Goal: Information Seeking & Learning: Understand process/instructions

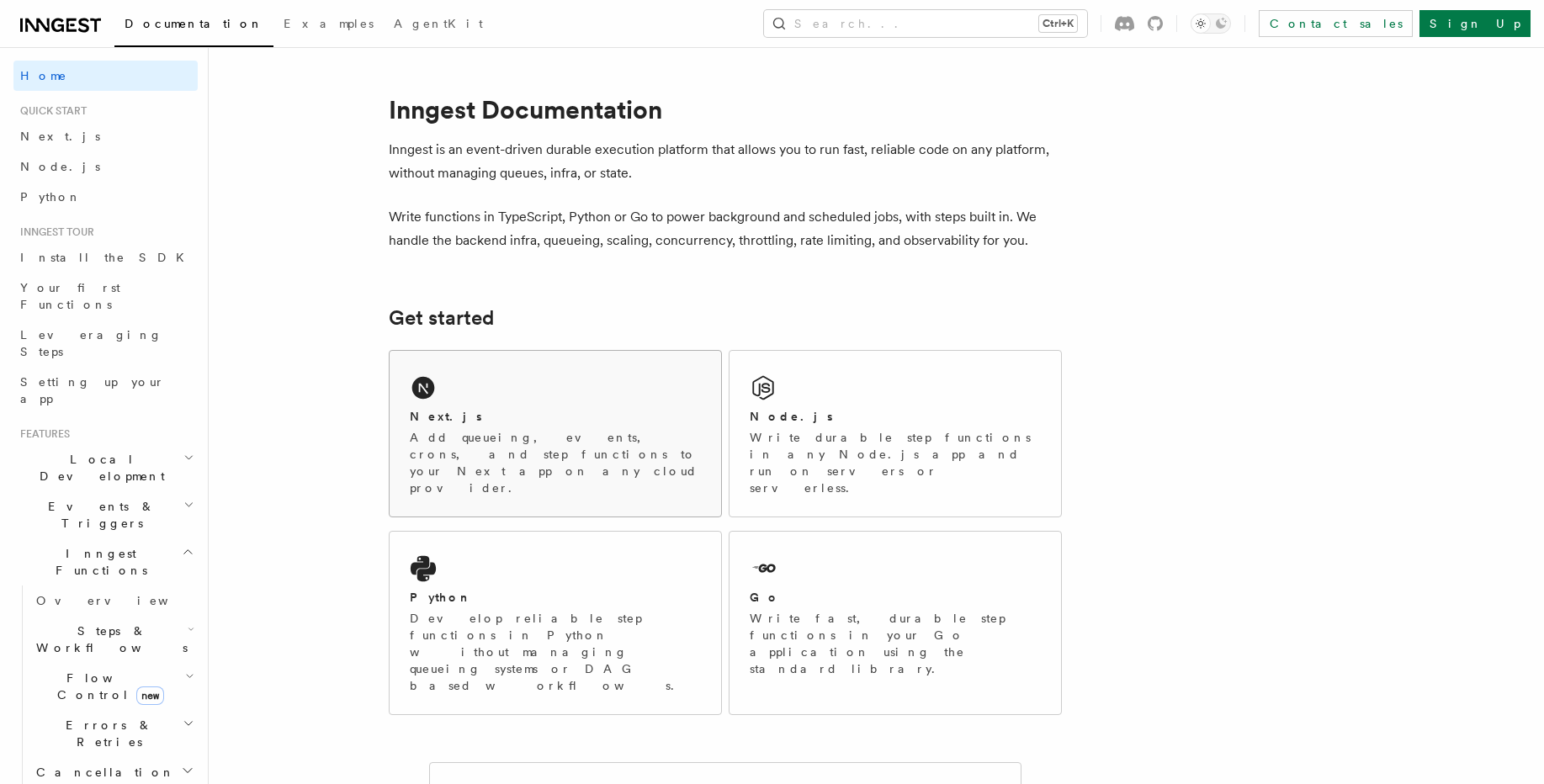
click at [474, 414] on div "Next.js" at bounding box center [555, 417] width 291 height 18
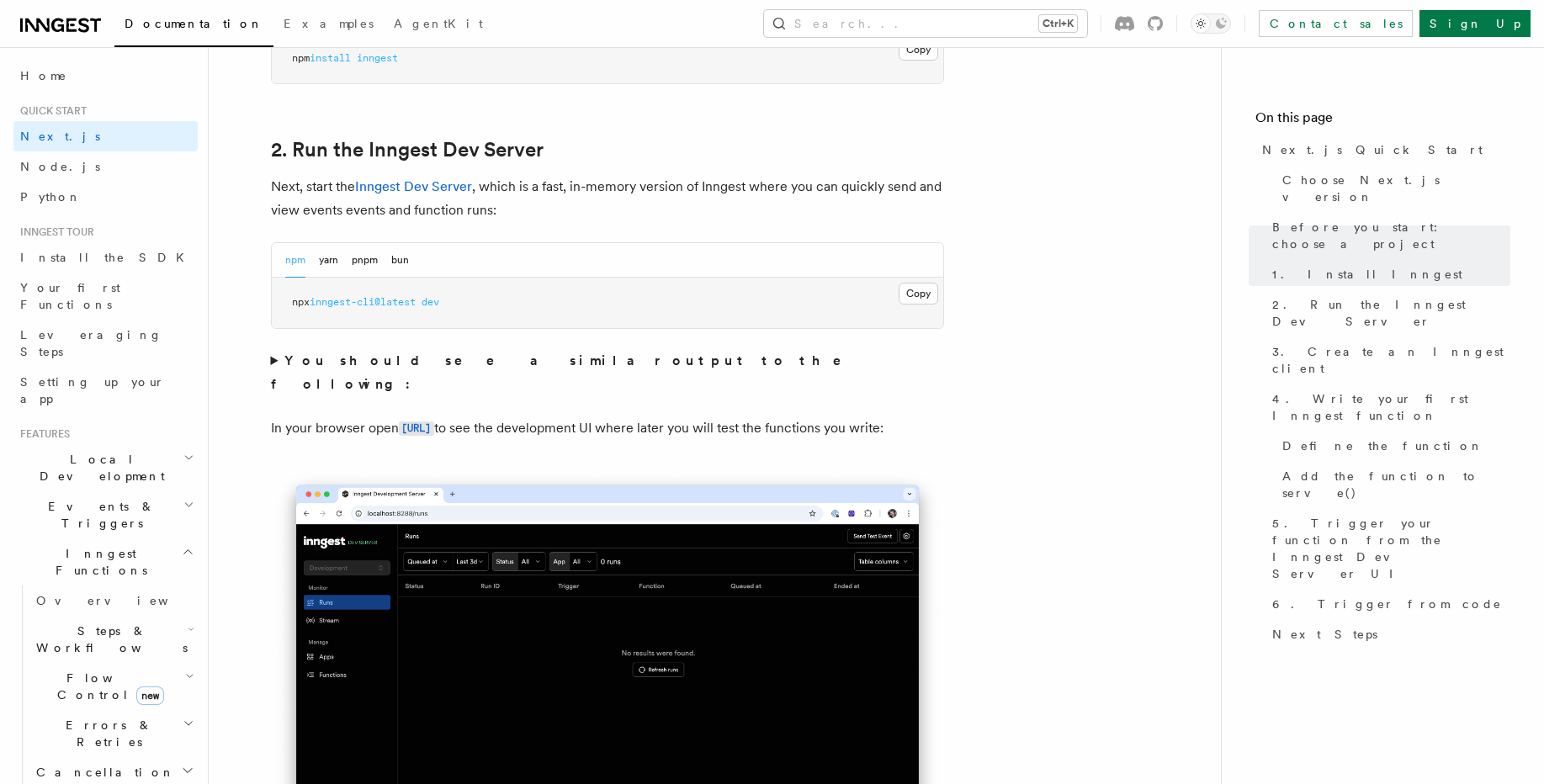
scroll to position [1009, 0]
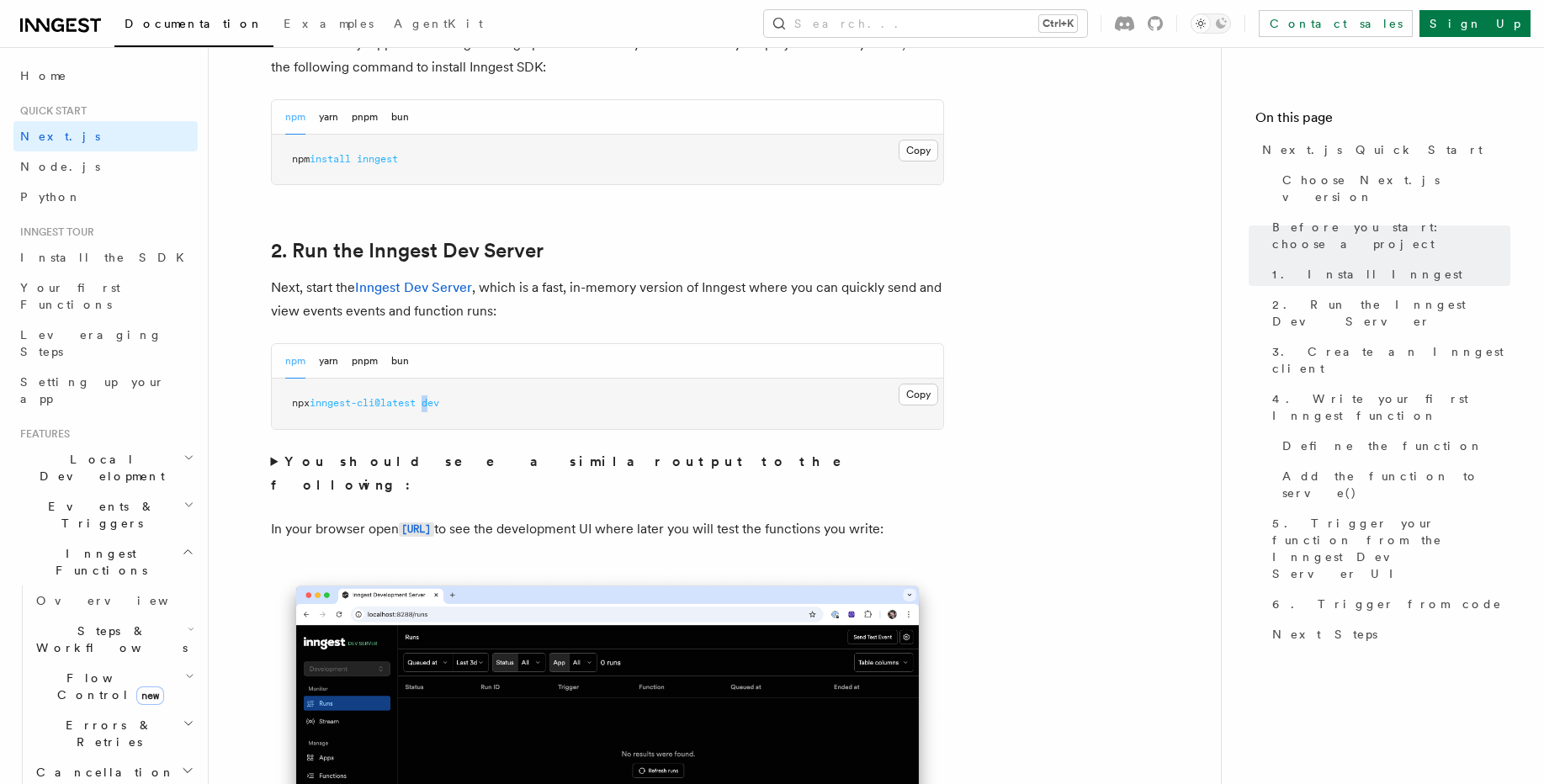
click at [433, 397] on span "dev" at bounding box center [430, 403] width 18 height 12
